Goal: Transaction & Acquisition: Purchase product/service

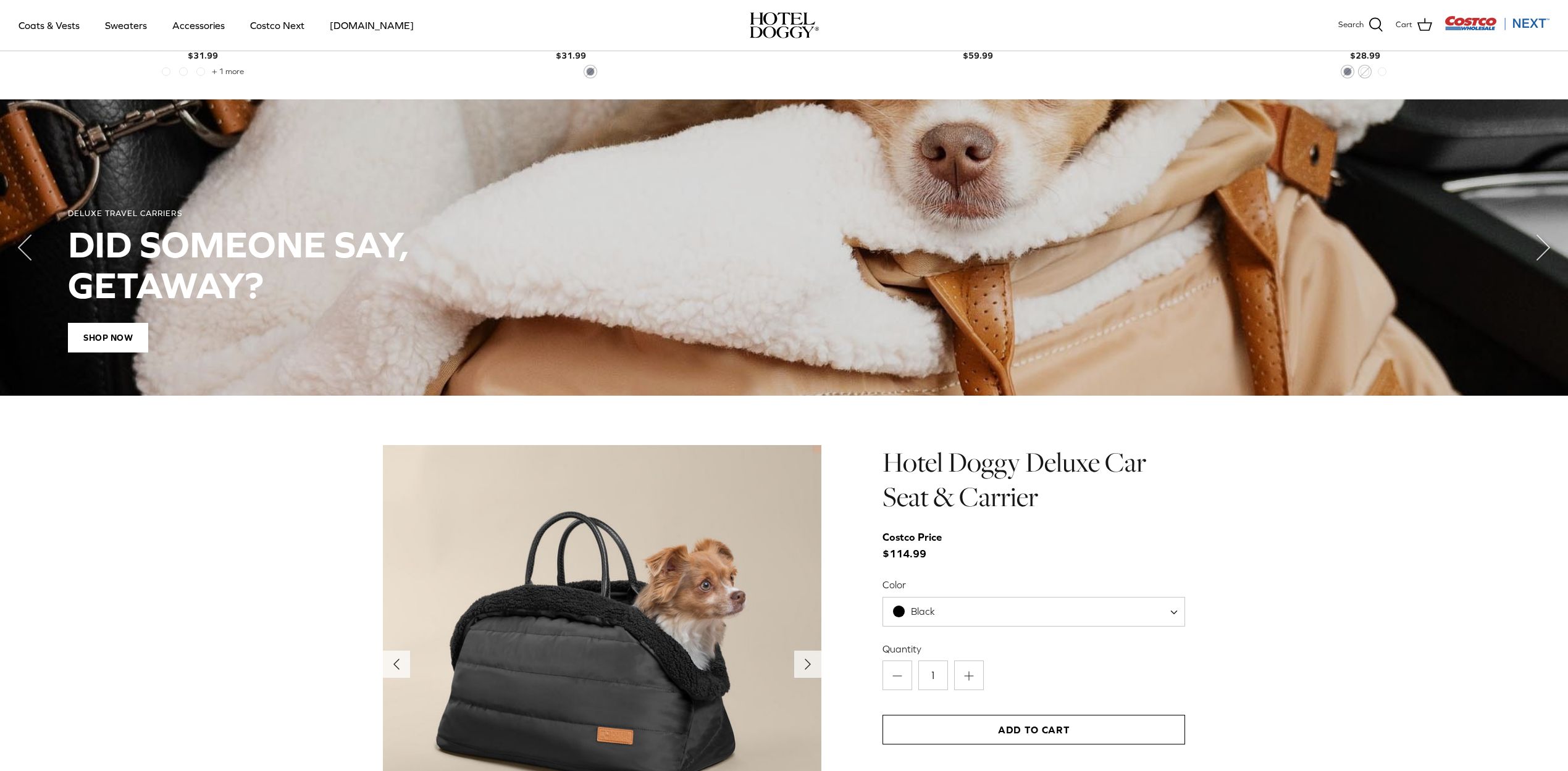
scroll to position [1260, 0]
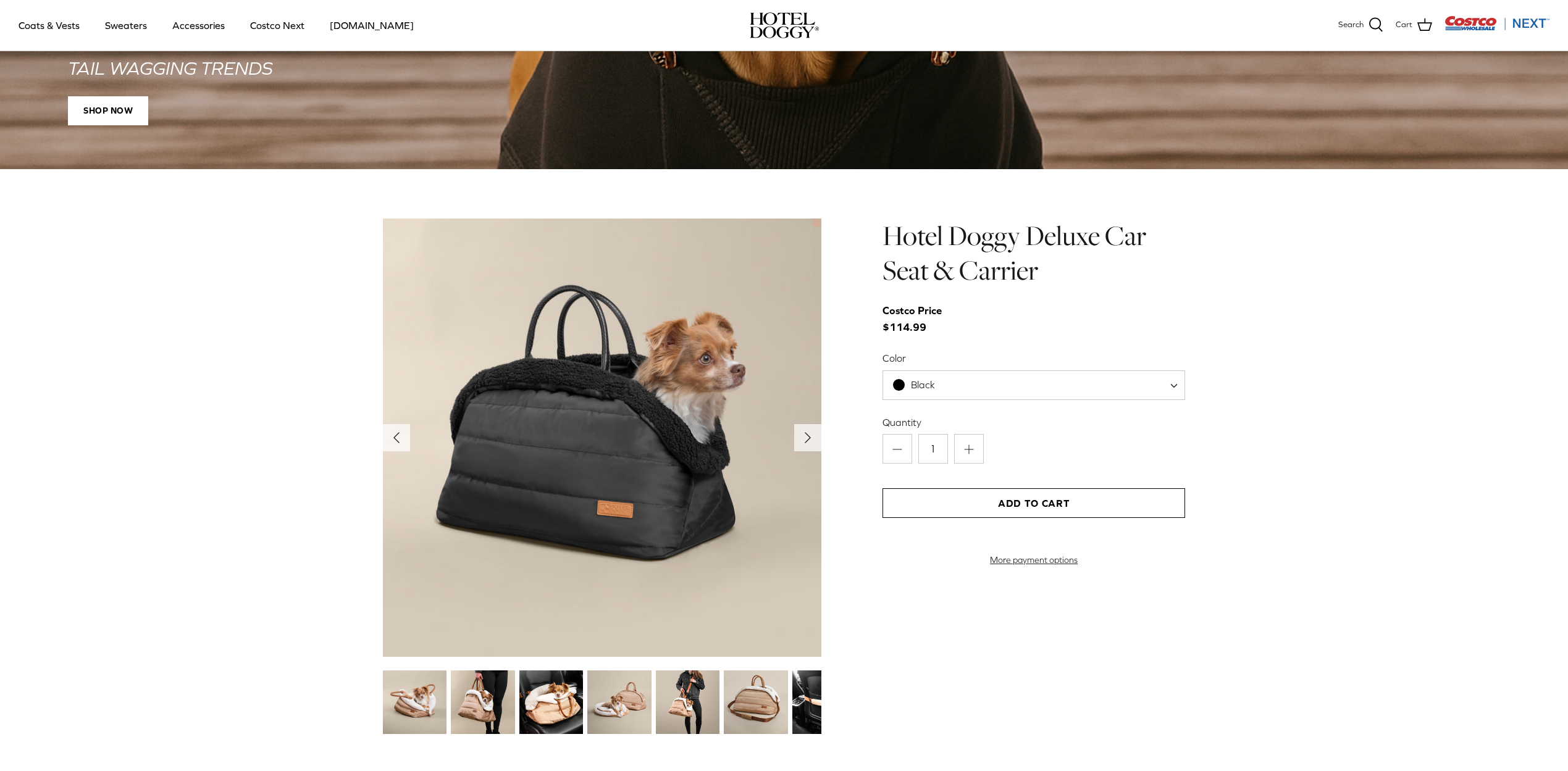
click at [210, 434] on div "Left Right" at bounding box center [784, 478] width 1568 height 519
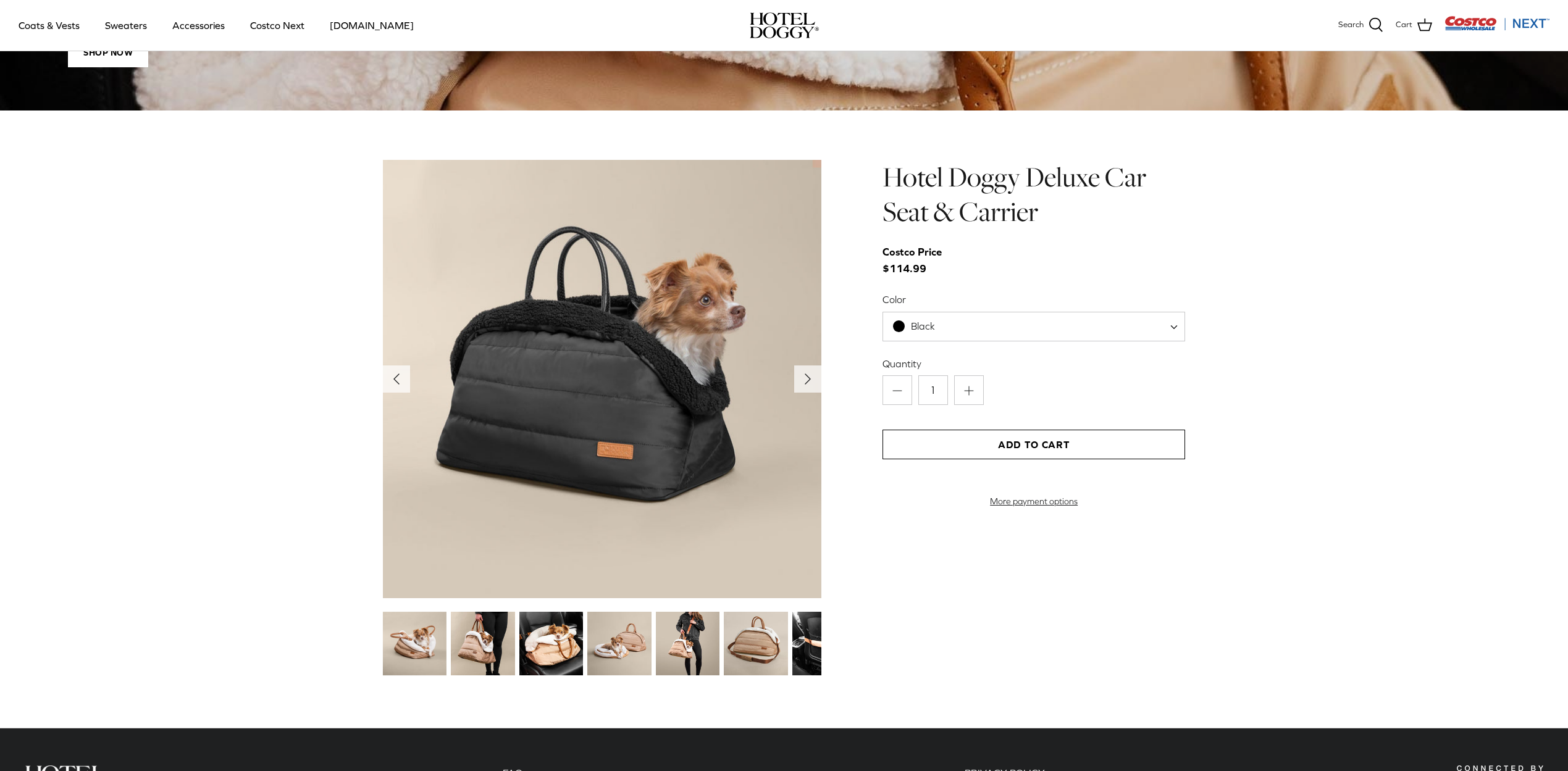
scroll to position [1345, 0]
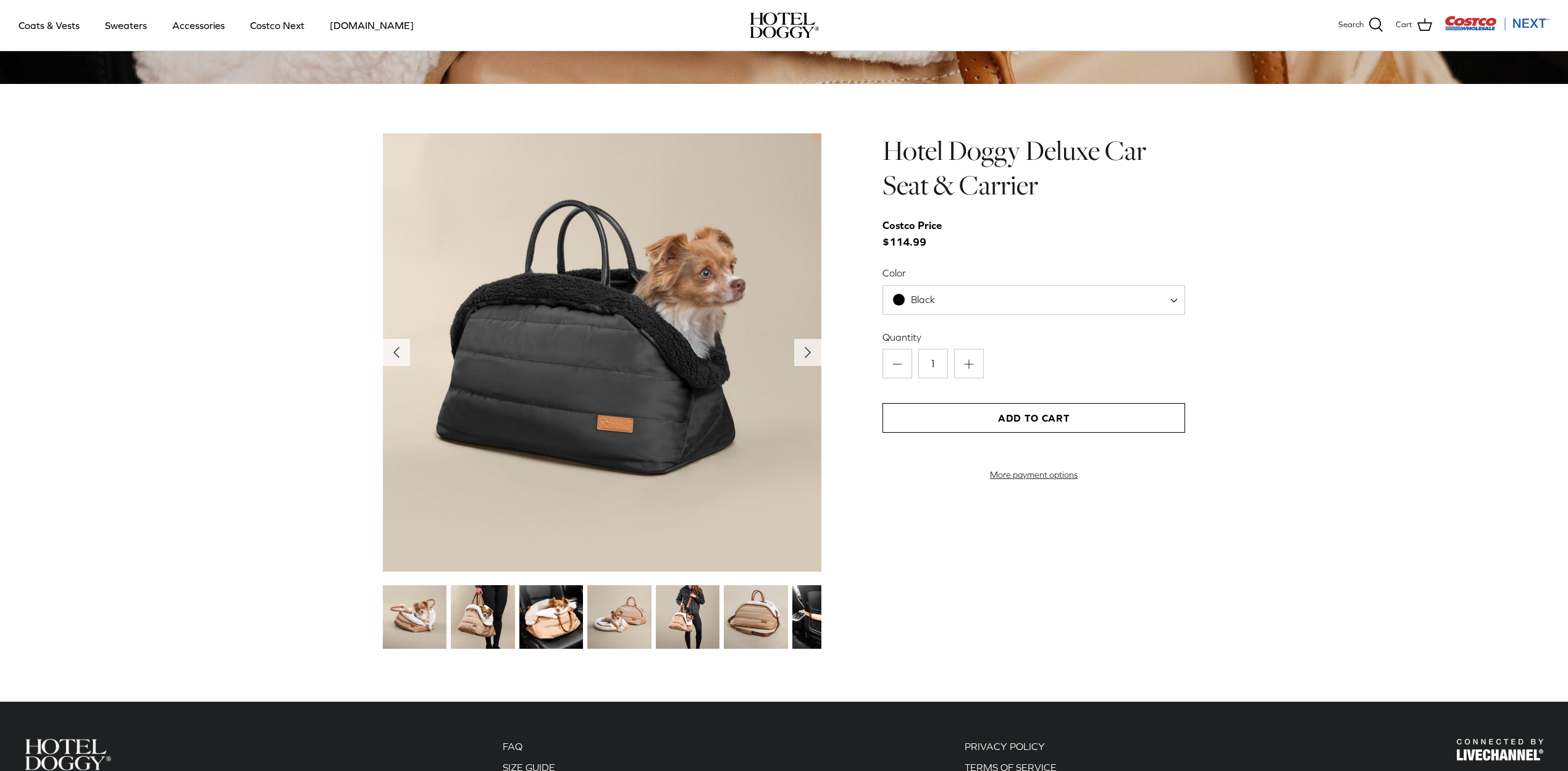
click at [541, 624] on img at bounding box center [551, 617] width 64 height 64
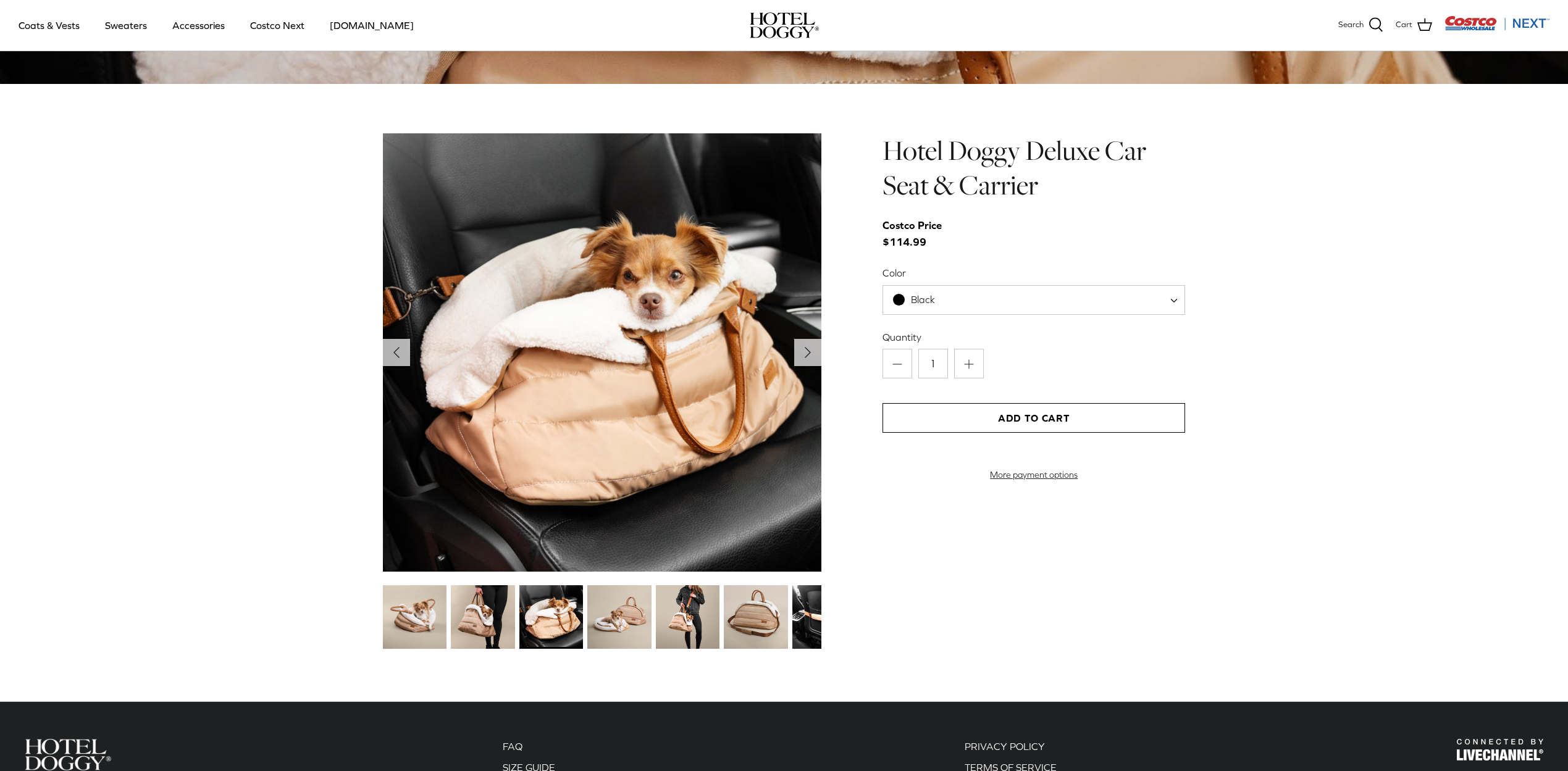
click at [947, 308] on span "Black" at bounding box center [1034, 300] width 303 height 30
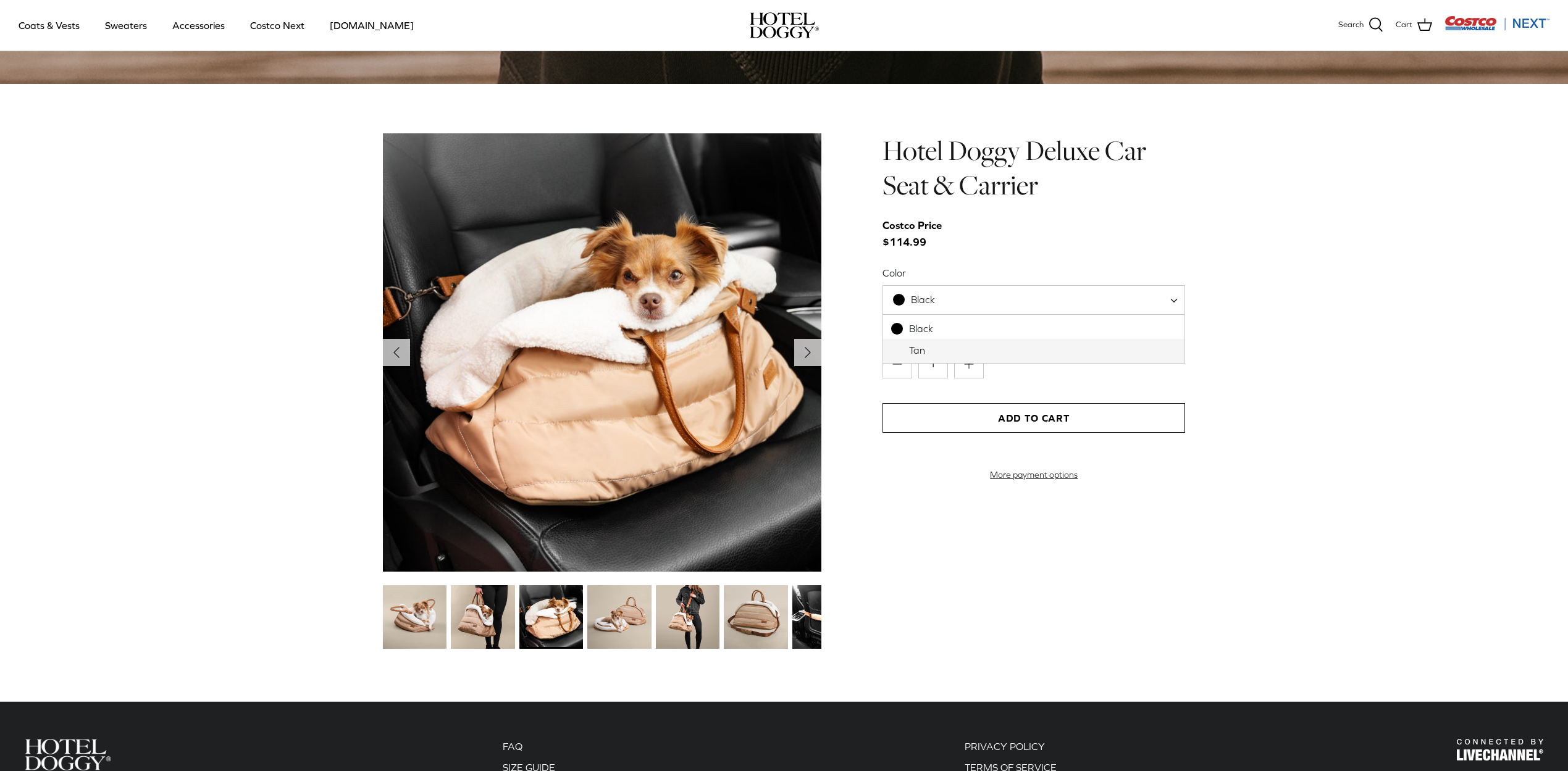
select select "Tan"
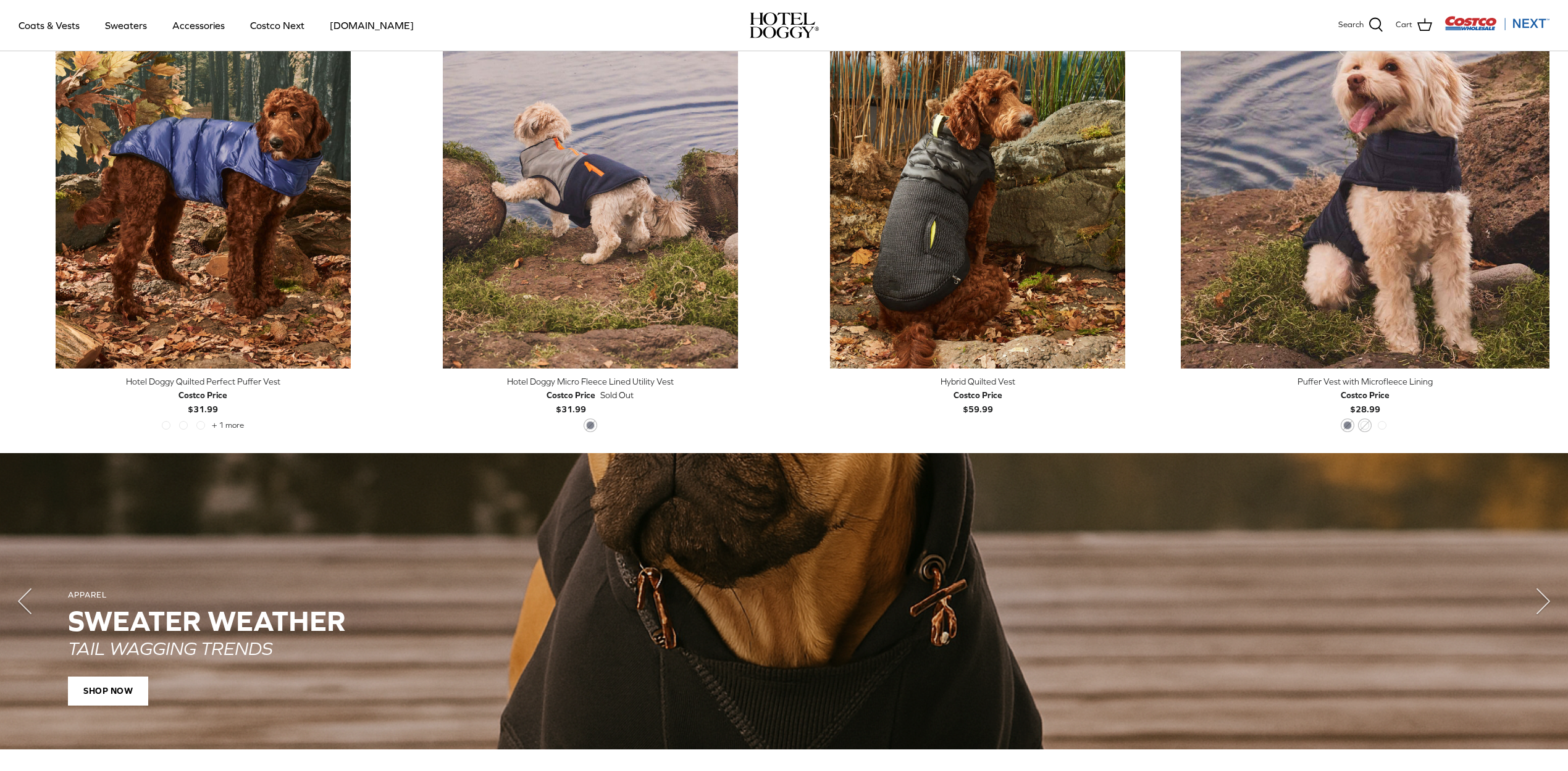
scroll to position [652, 0]
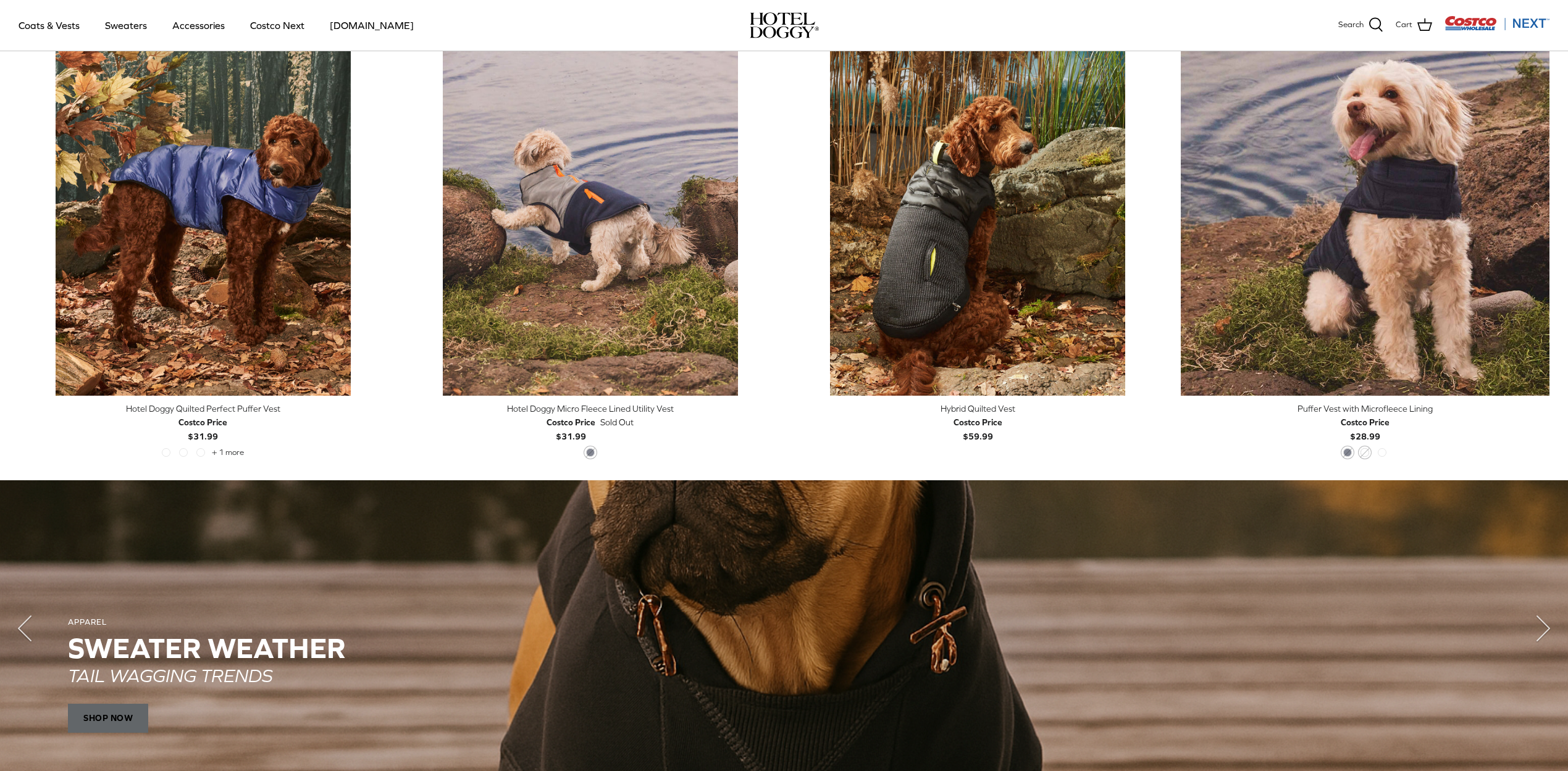
click at [92, 723] on span "SHOP NOW" at bounding box center [107, 719] width 80 height 30
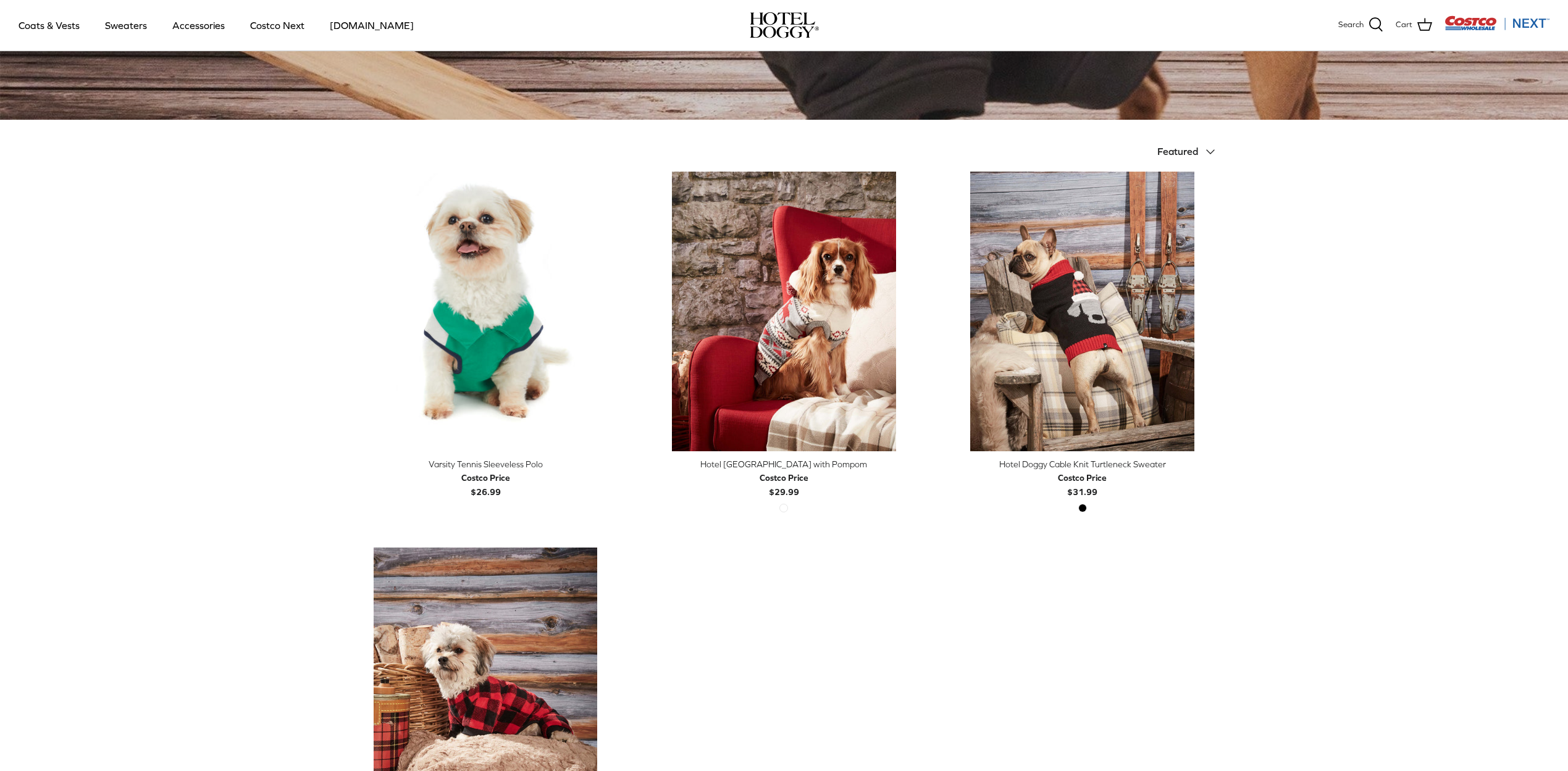
scroll to position [189, 0]
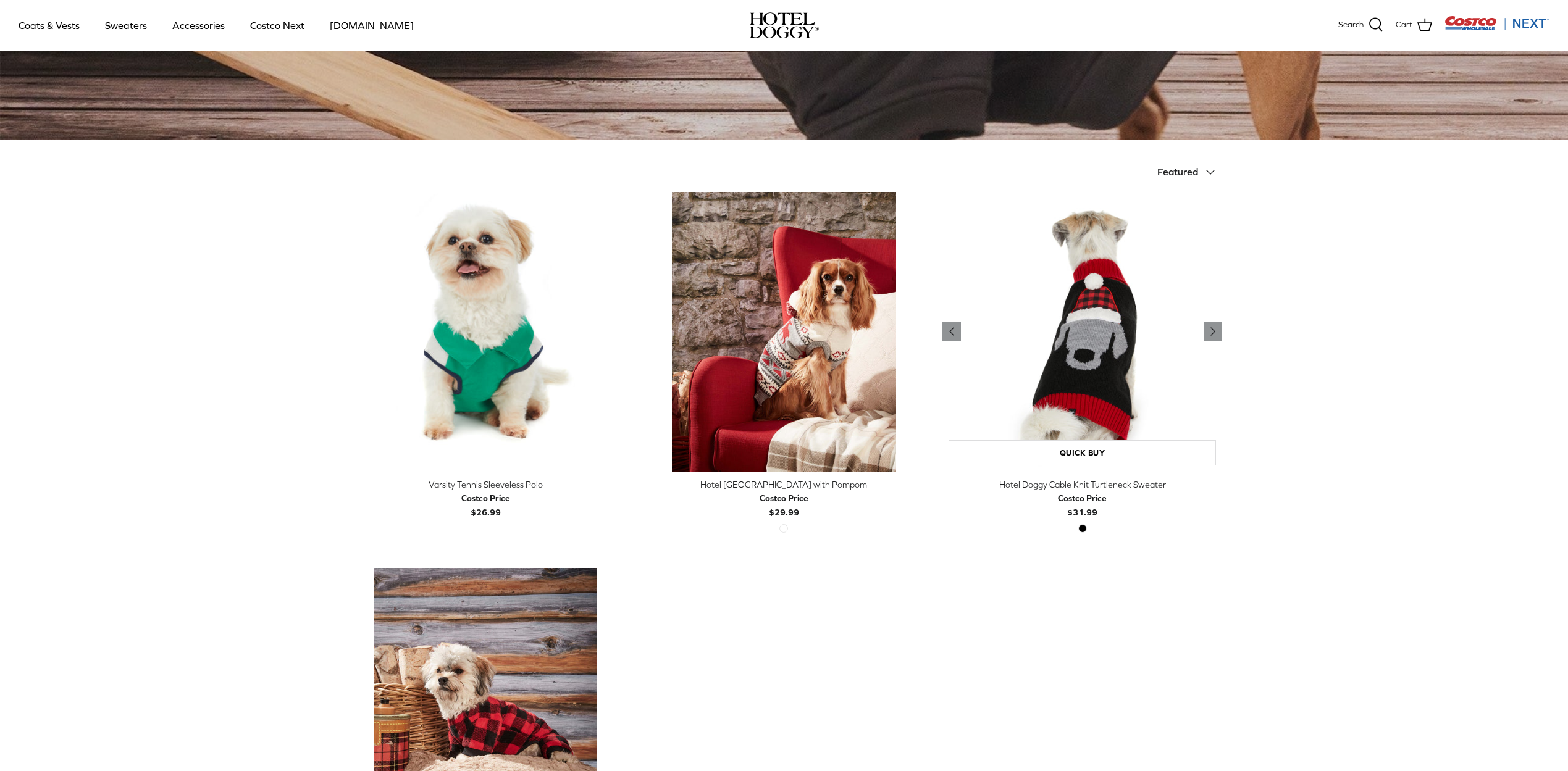
click at [1084, 348] on img "Hotel Doggy Cable Knit Turtleneck Sweater" at bounding box center [1082, 332] width 280 height 280
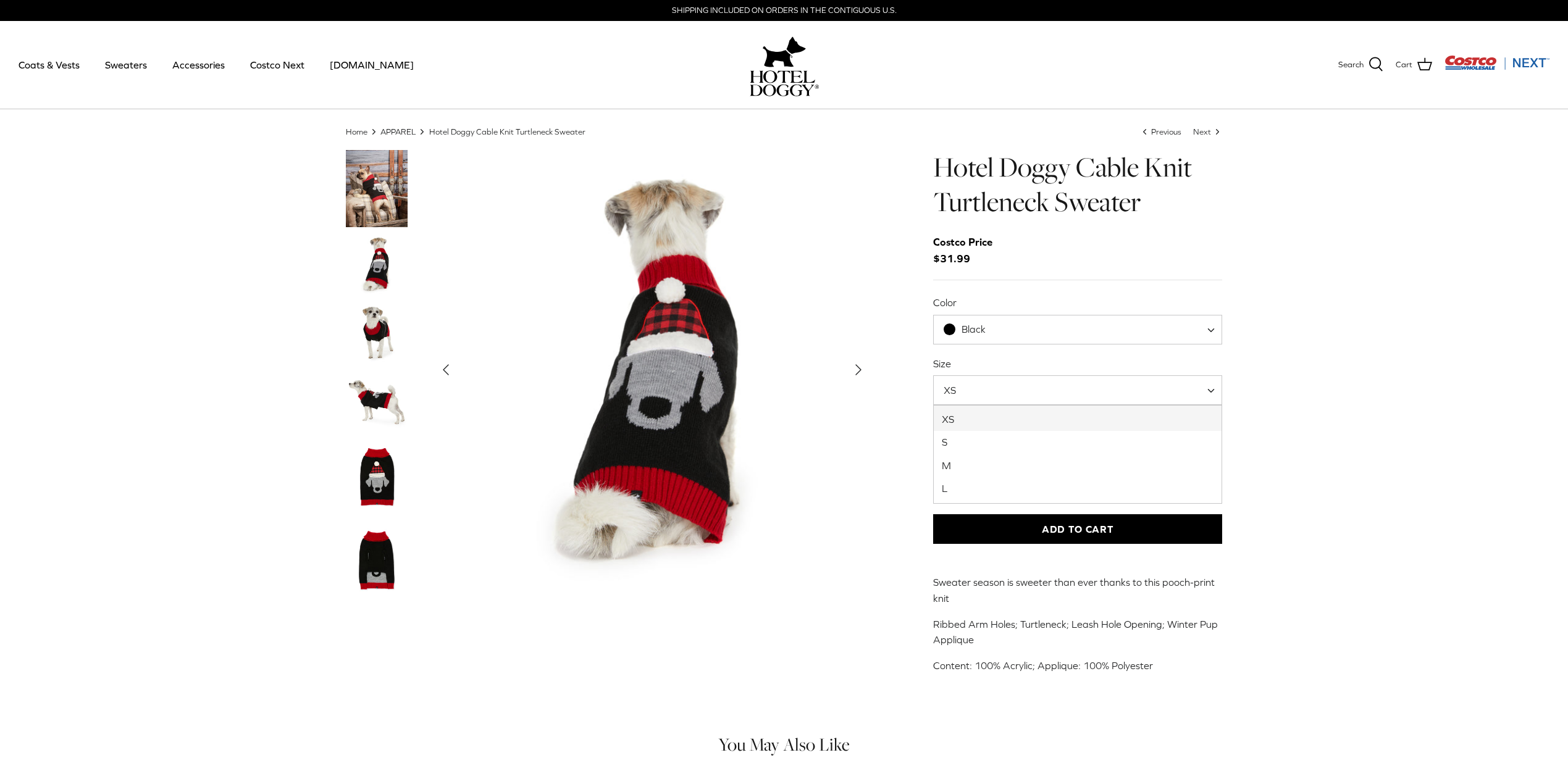
click at [979, 403] on span "XS" at bounding box center [1078, 390] width 290 height 30
click at [362, 337] on img "Thumbnail Link" at bounding box center [377, 332] width 62 height 62
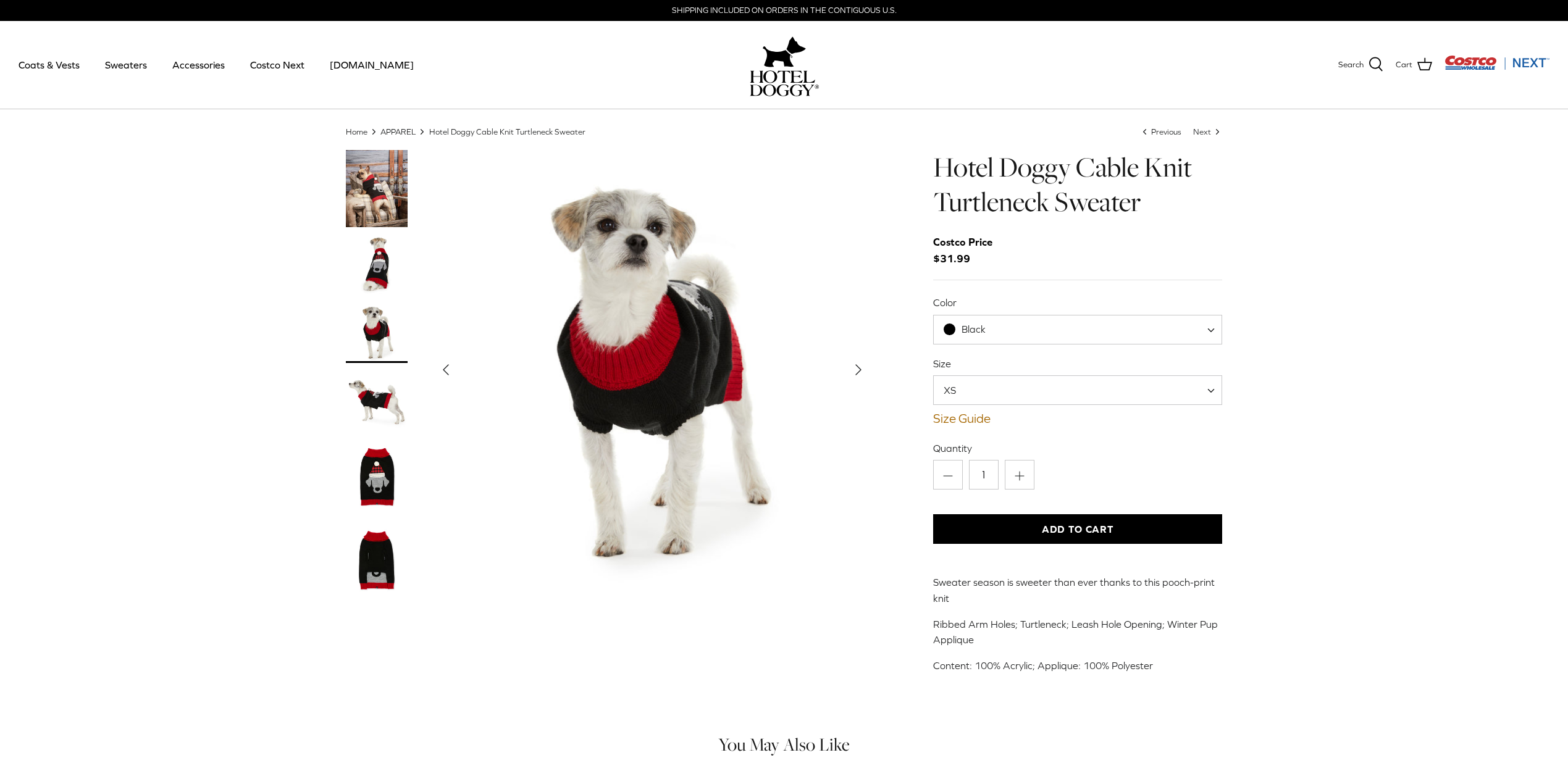
click at [372, 409] on img "Thumbnail Link" at bounding box center [377, 400] width 62 height 62
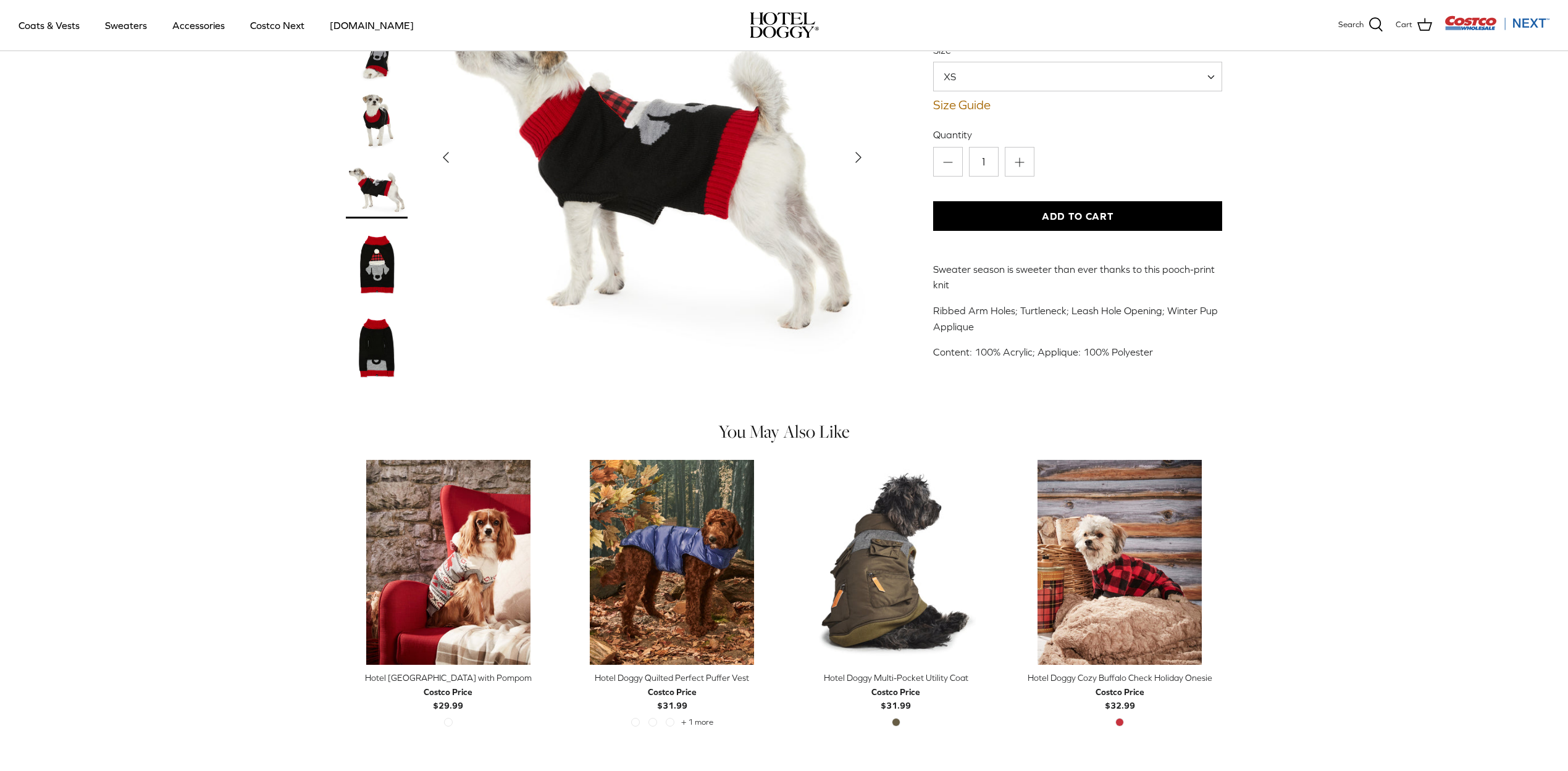
scroll to position [378, 0]
